Goal: Navigation & Orientation: Find specific page/section

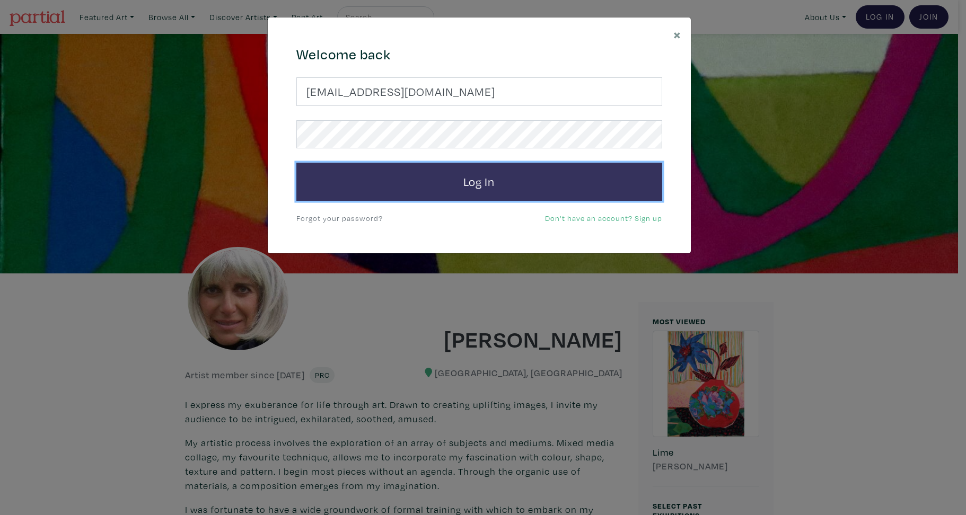
click at [494, 183] on button "Log In" at bounding box center [479, 182] width 366 height 38
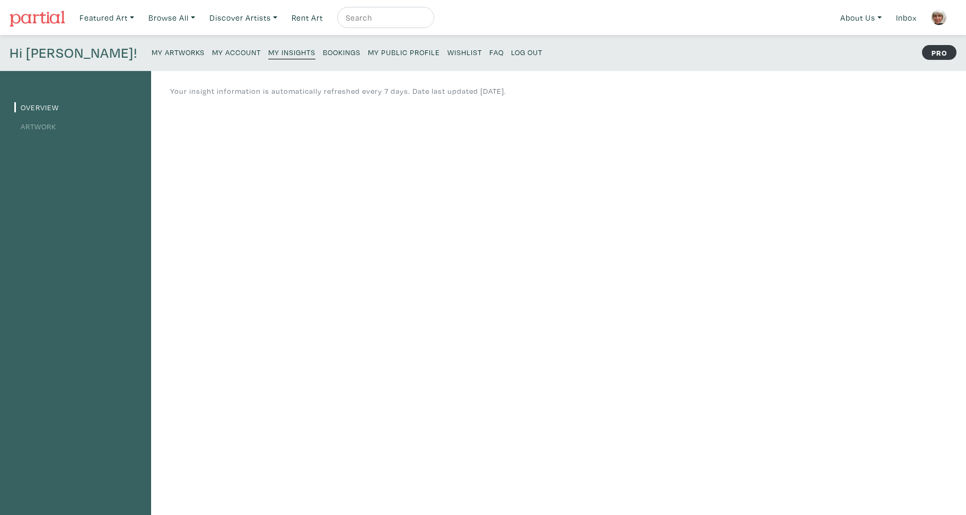
click at [152, 51] on small "My Artworks" at bounding box center [178, 52] width 53 height 10
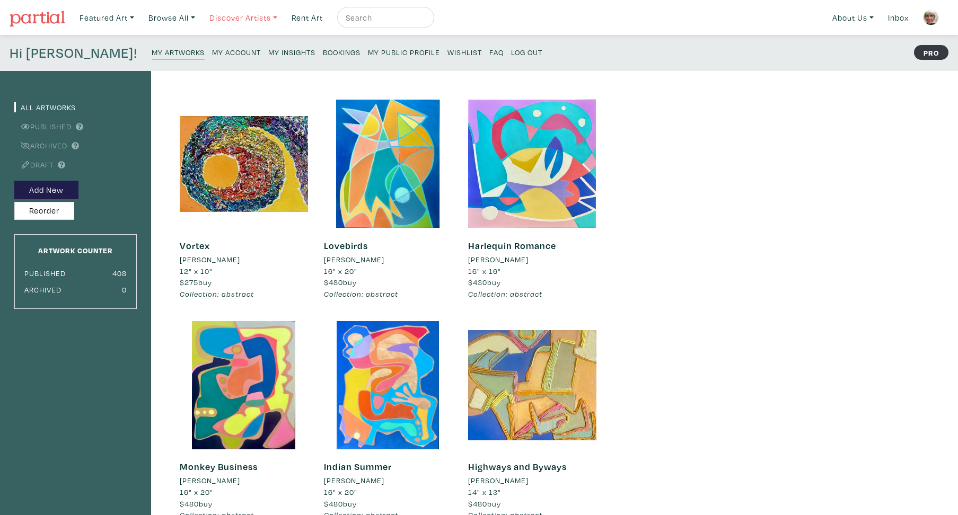
click at [247, 20] on link "Discover Artists" at bounding box center [243, 18] width 77 height 22
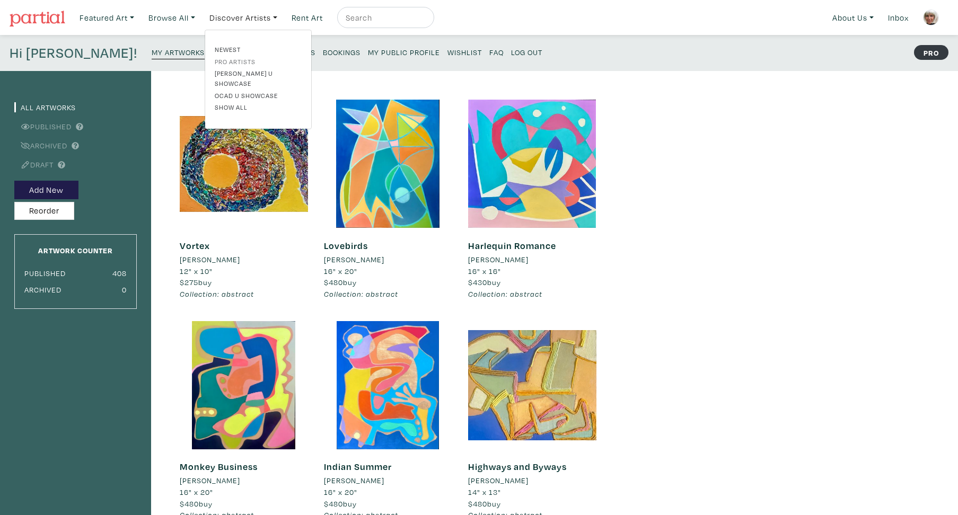
click at [244, 63] on link "Pro artists" at bounding box center [258, 62] width 87 height 10
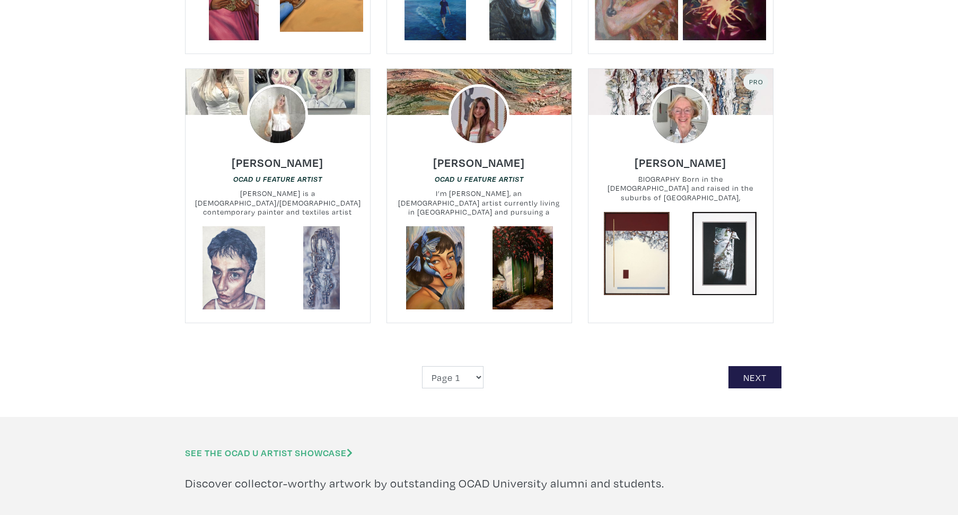
scroll to position [2418, 0]
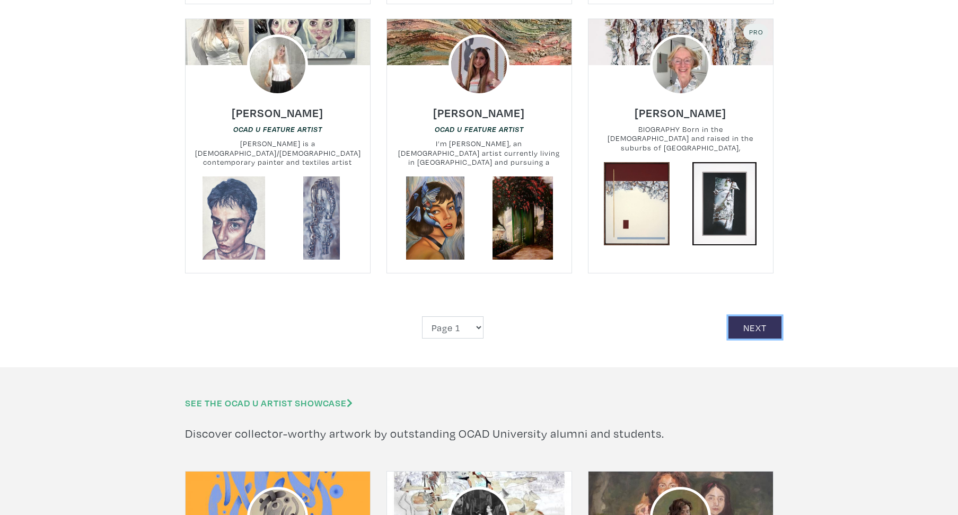
click at [762, 317] on link "Next" at bounding box center [754, 328] width 53 height 23
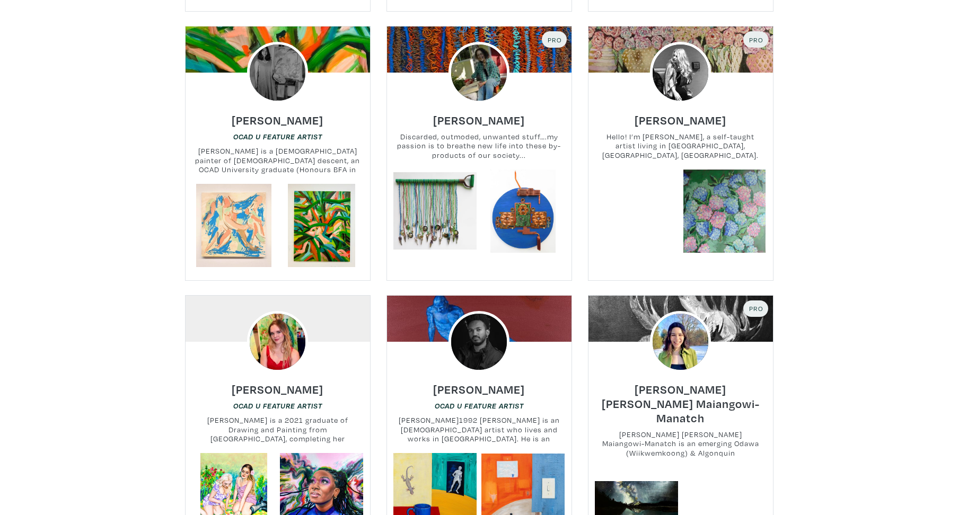
scroll to position [2265, 0]
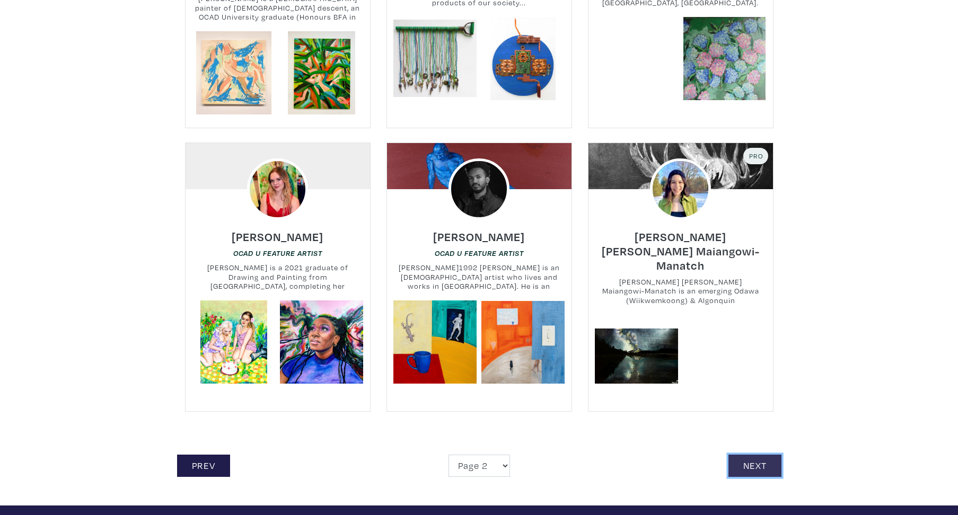
click at [757, 455] on link "Next" at bounding box center [754, 466] width 53 height 23
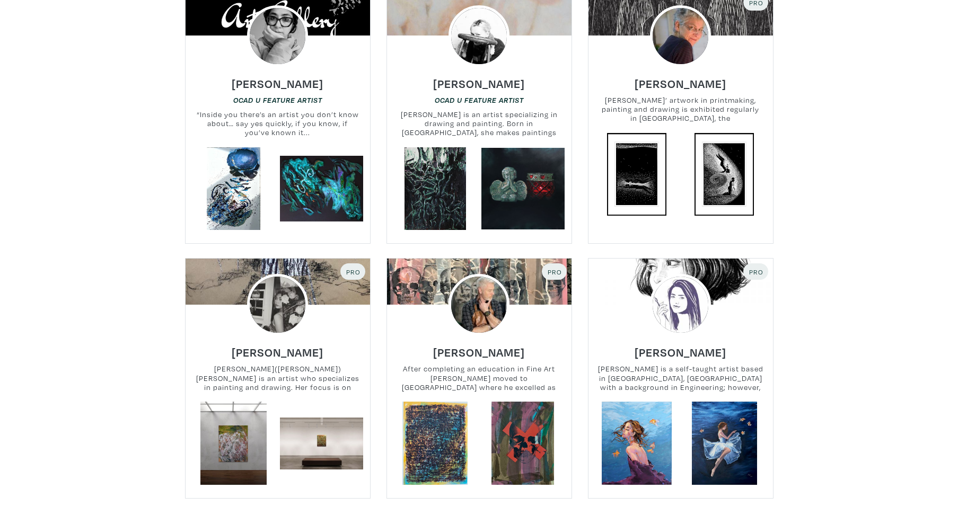
scroll to position [2239, 0]
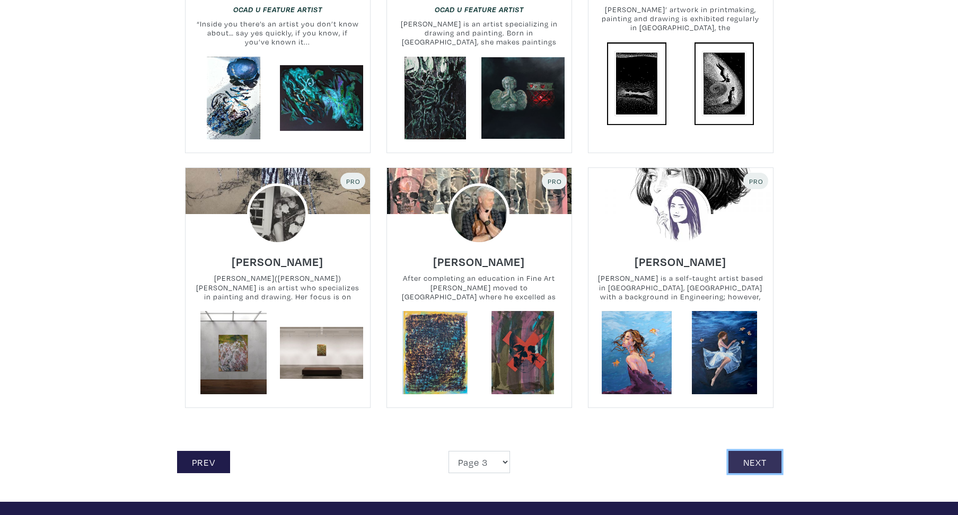
click at [754, 451] on link "Next" at bounding box center [754, 462] width 53 height 23
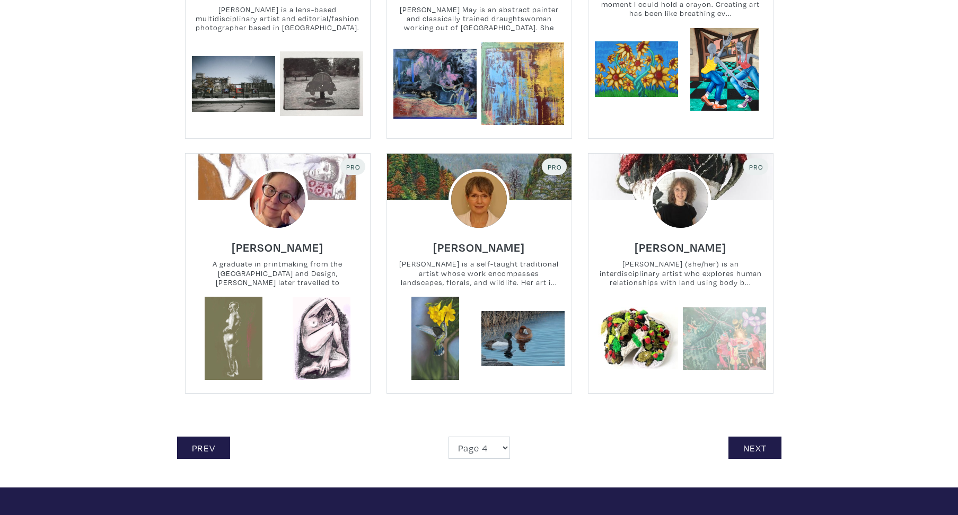
scroll to position [2256, 0]
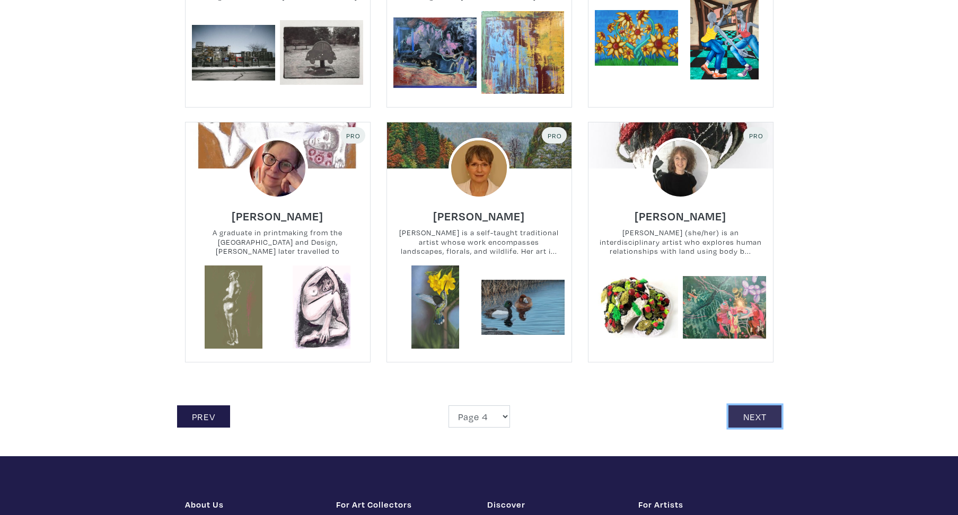
click at [745, 415] on link "Next" at bounding box center [754, 417] width 53 height 23
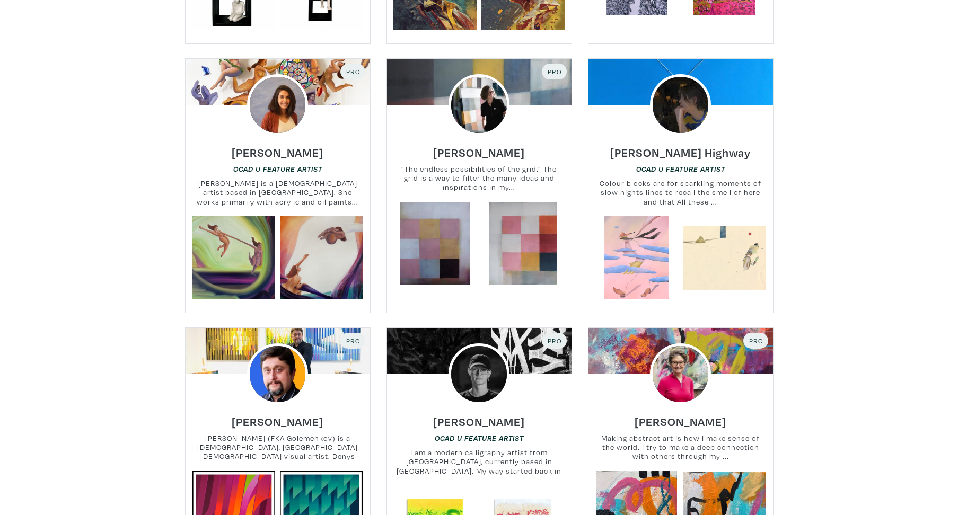
scroll to position [2138, 0]
